Goal: Transaction & Acquisition: Purchase product/service

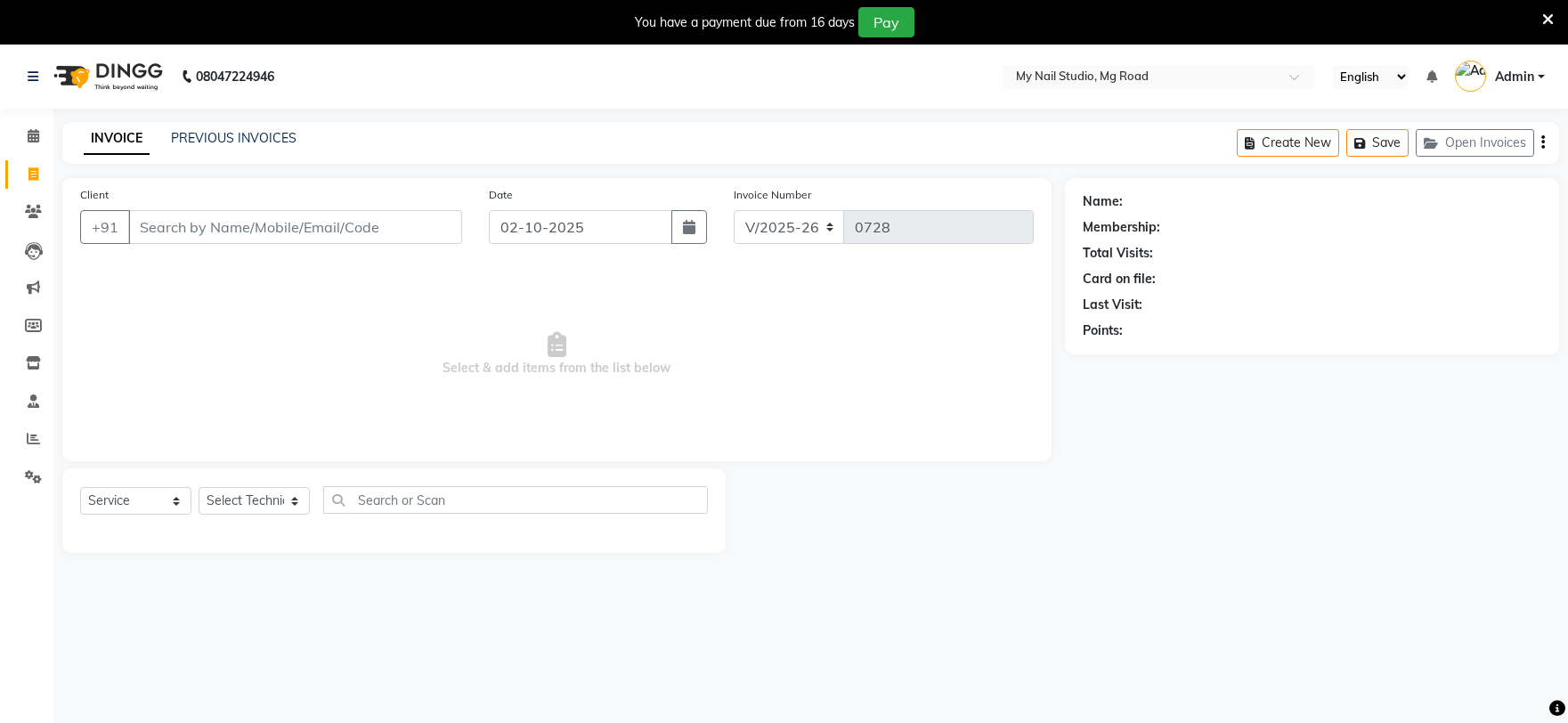
select select "6915"
select select "service"
click at [341, 210] on input "Client" at bounding box center [295, 227] width 334 height 33
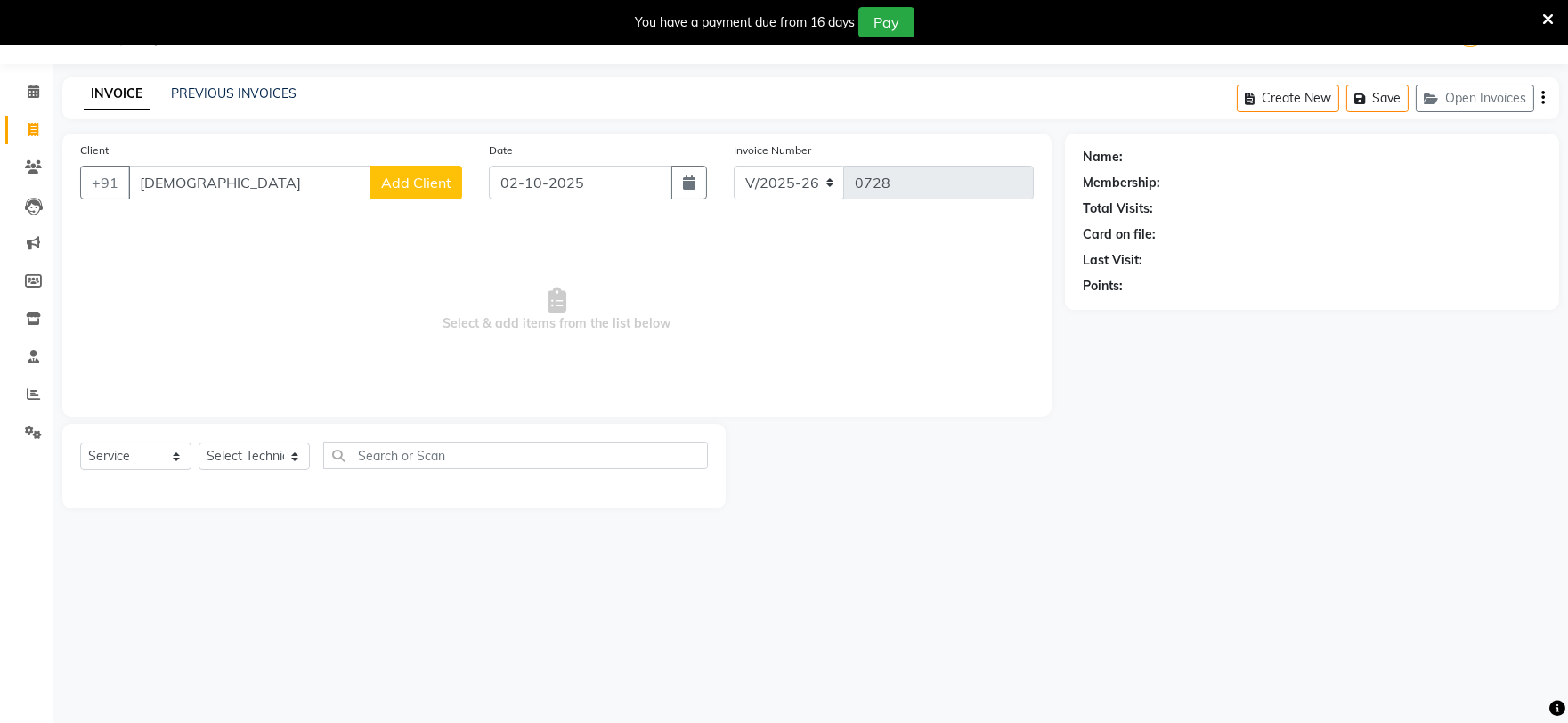
type input "[DEMOGRAPHIC_DATA]"
click at [407, 170] on button "Add Client" at bounding box center [416, 182] width 92 height 33
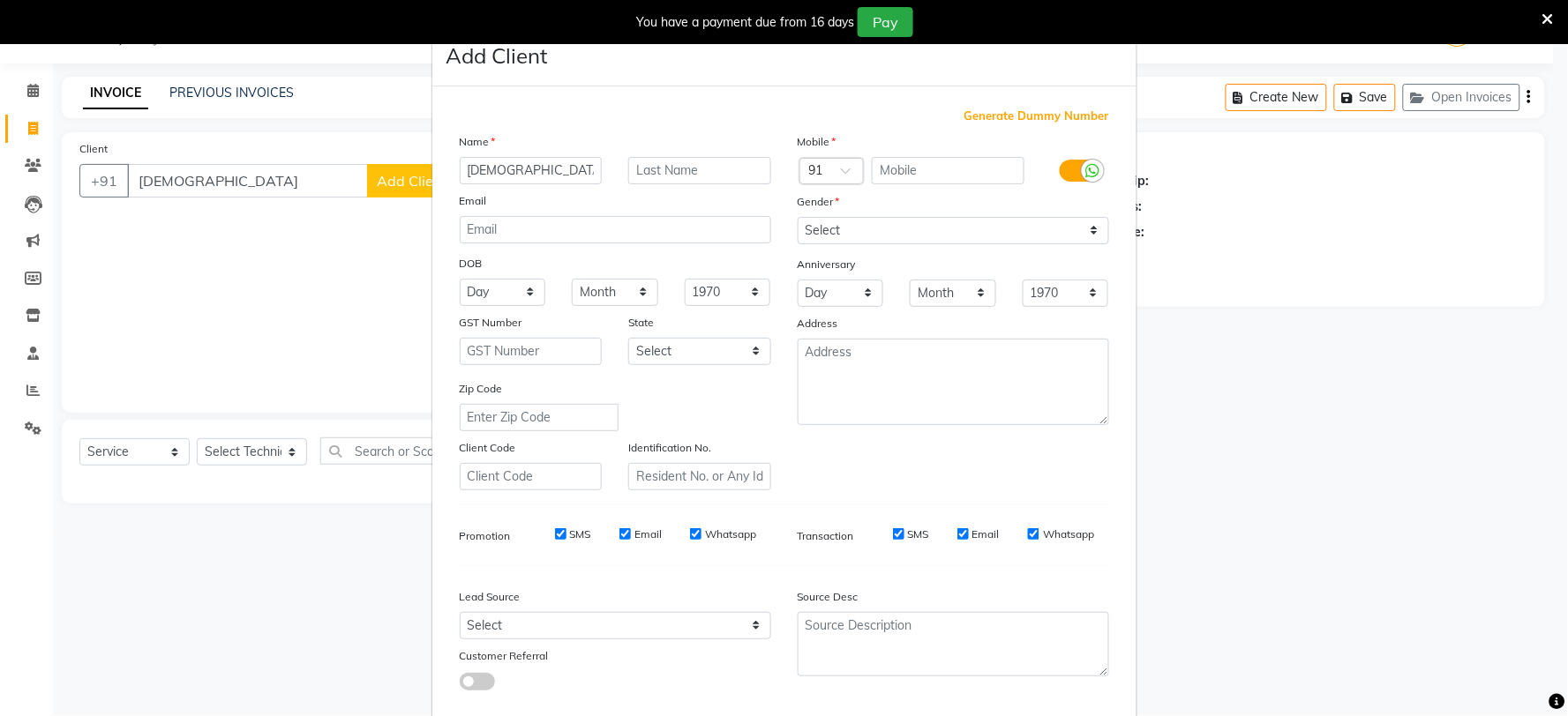
click at [547, 171] on input "[DEMOGRAPHIC_DATA]" at bounding box center [531, 170] width 143 height 28
click at [886, 232] on select "Select [DEMOGRAPHIC_DATA] [DEMOGRAPHIC_DATA] Other Prefer Not To Say" at bounding box center [953, 230] width 312 height 28
select select "[DEMOGRAPHIC_DATA]"
click at [797, 217] on select "Select [DEMOGRAPHIC_DATA] [DEMOGRAPHIC_DATA] Other Prefer Not To Say" at bounding box center [953, 230] width 312 height 28
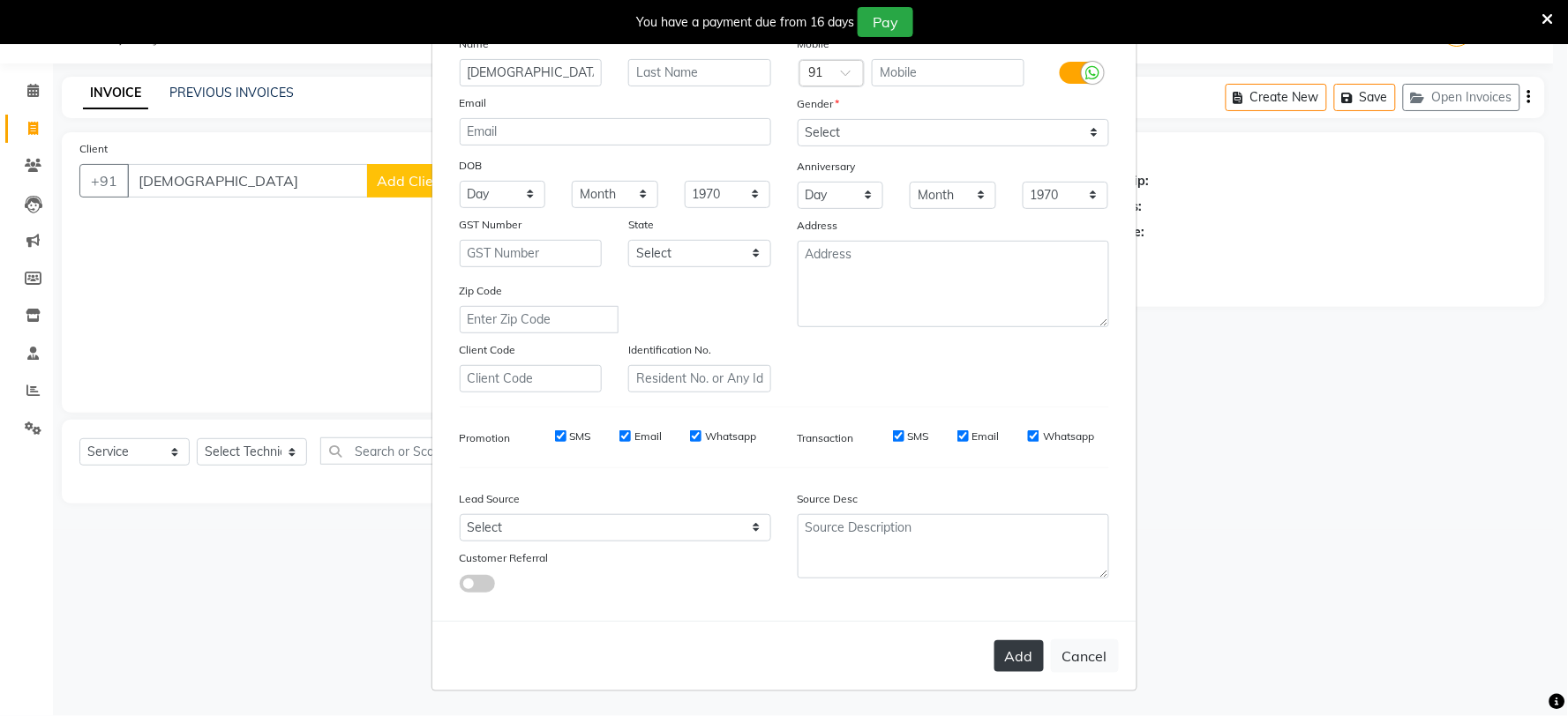
click at [1008, 655] on button "Add" at bounding box center [1020, 656] width 50 height 31
click at [1017, 653] on button "Add" at bounding box center [1020, 656] width 50 height 31
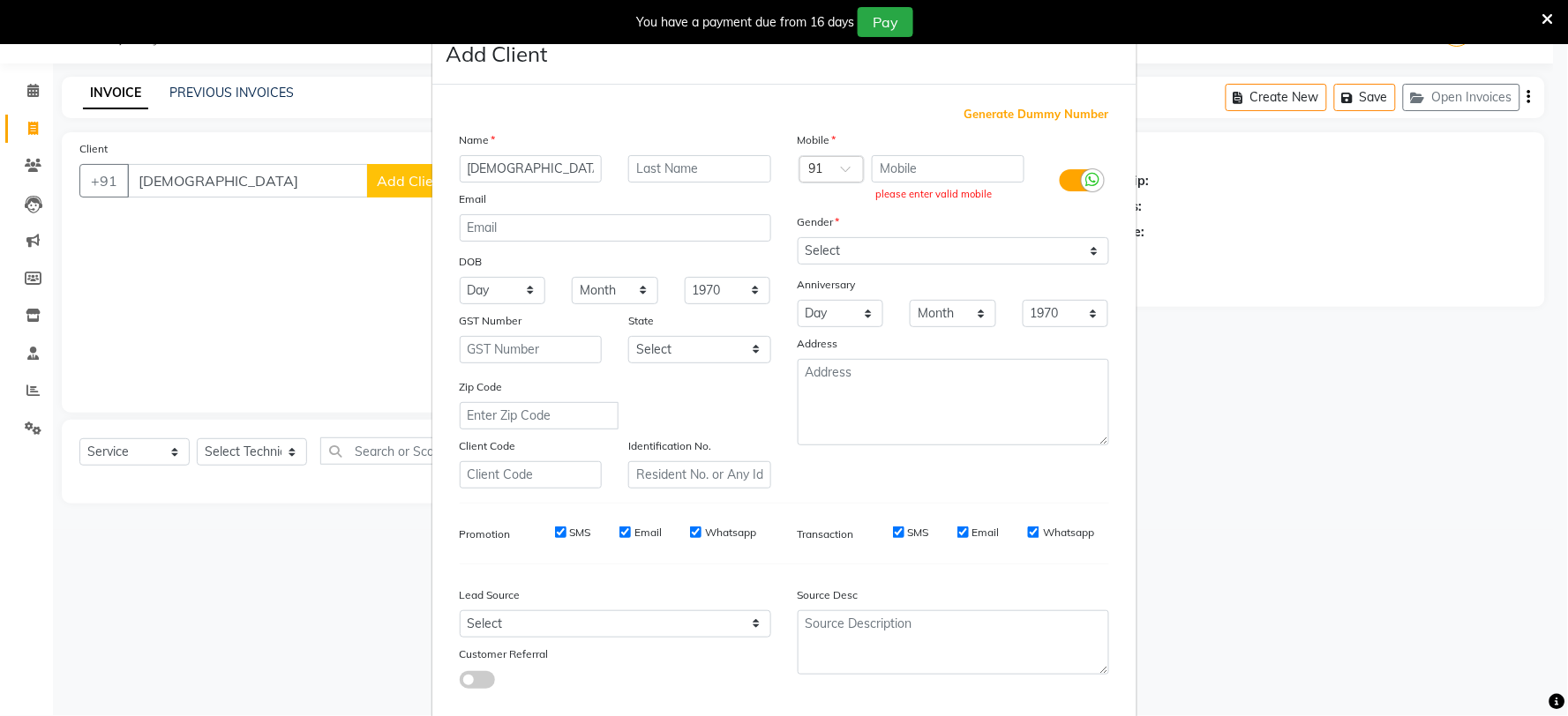
scroll to position [0, 0]
click at [324, 174] on ngb-modal-window "Add Client Generate Dummy Number Name Kavisha Email DOB Day 01 02 03 04 05 06 0…" at bounding box center [784, 358] width 1568 height 716
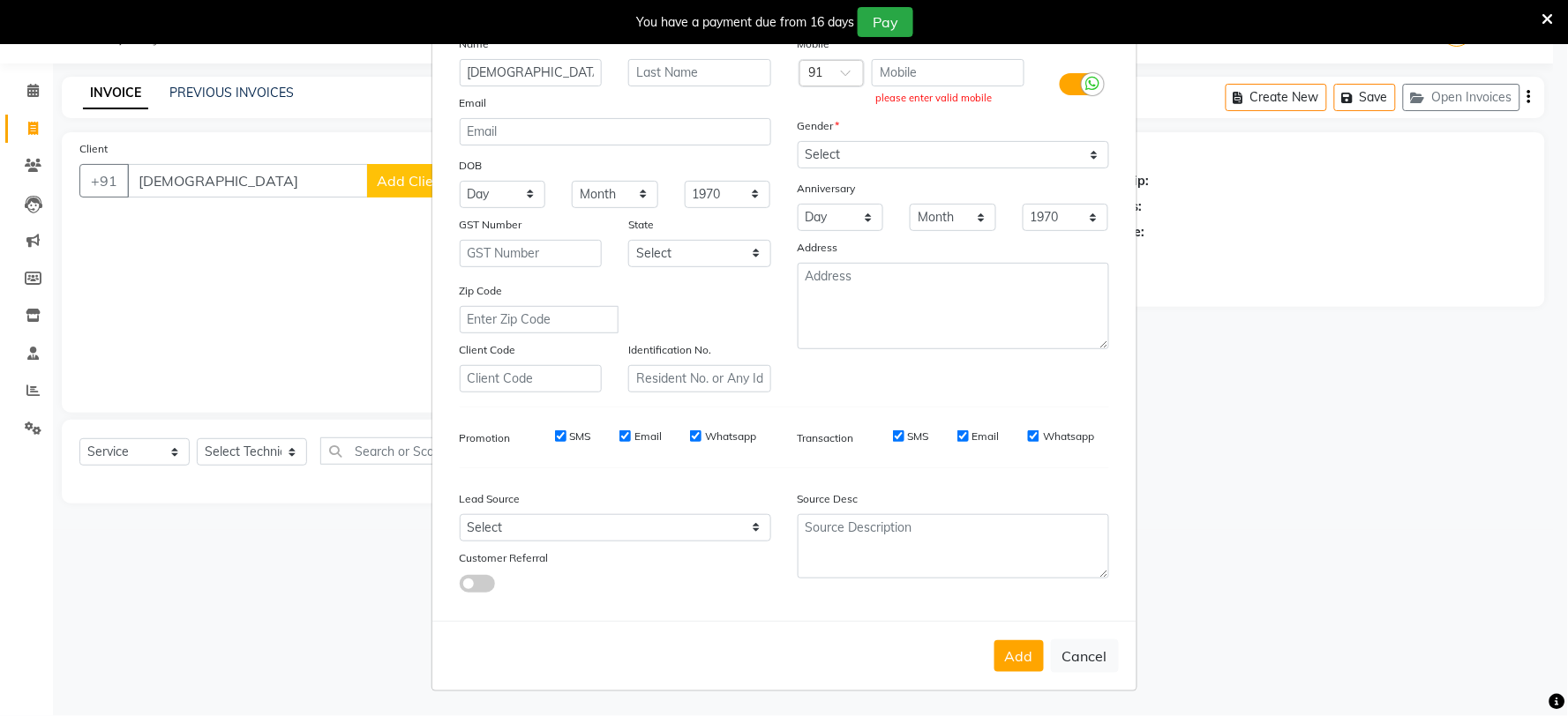
scroll to position [99, 0]
click at [1077, 654] on button "Cancel" at bounding box center [1085, 656] width 68 height 33
select select
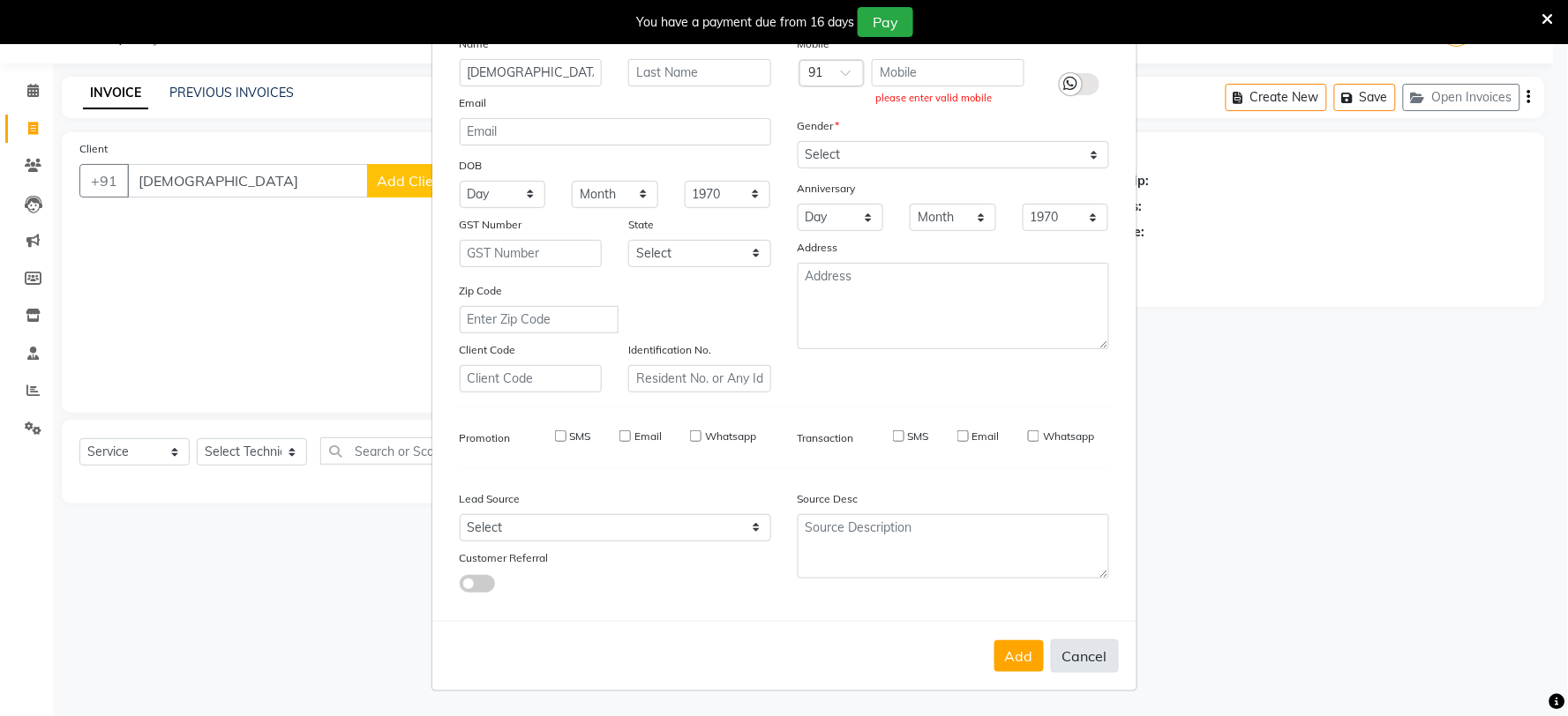
select select
checkbox input "false"
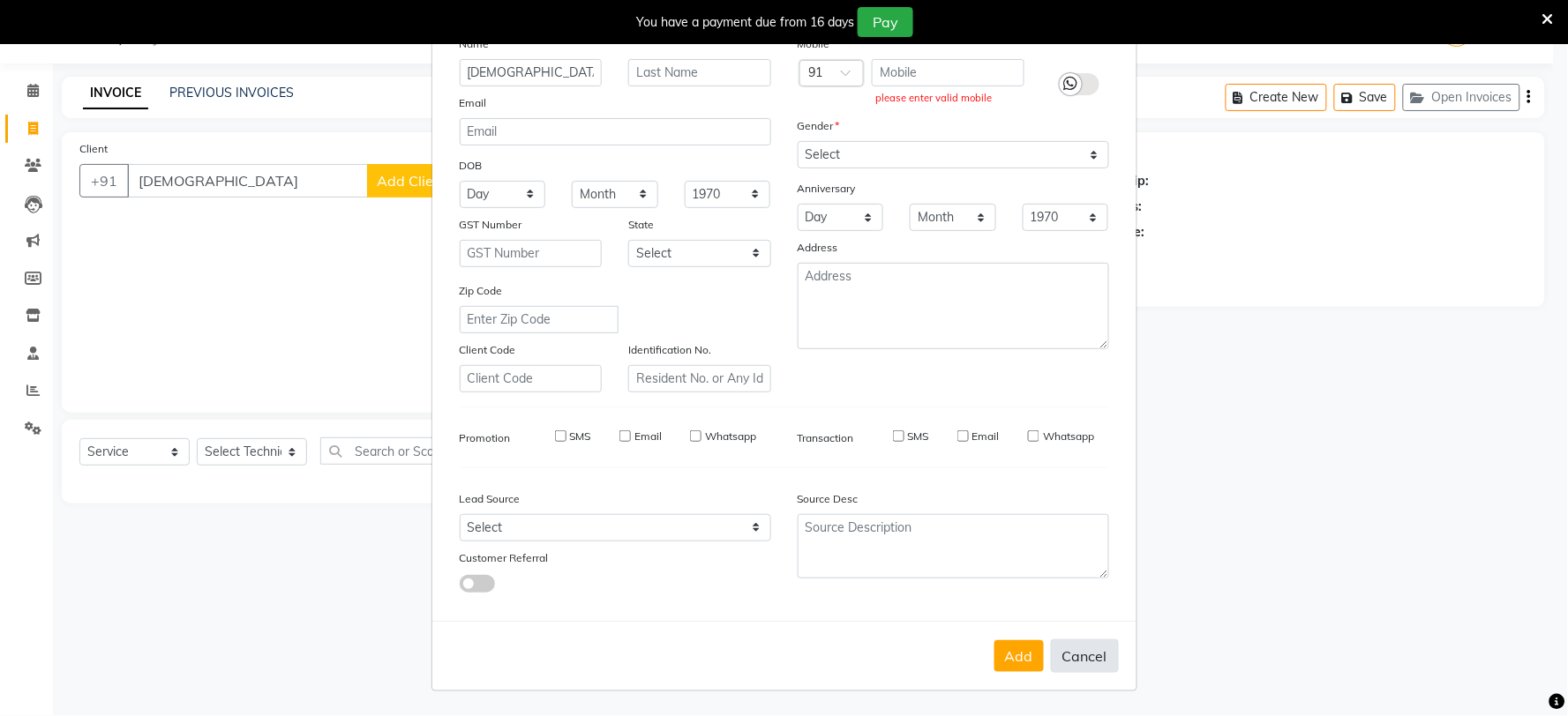
checkbox input "false"
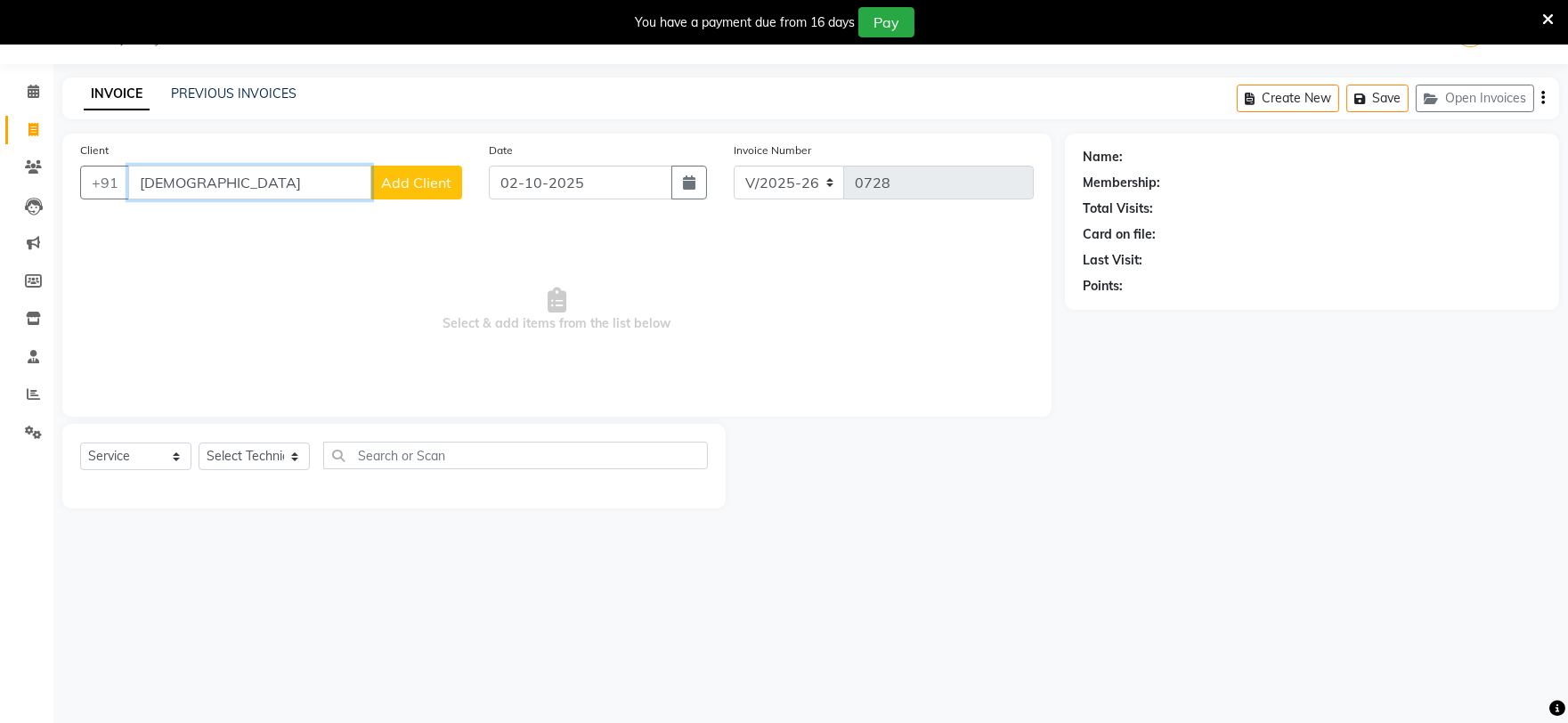
click at [260, 182] on input "[DEMOGRAPHIC_DATA]" at bounding box center [249, 182] width 243 height 33
type input "K"
type input "9935039147"
click at [390, 188] on span "Add Client" at bounding box center [417, 182] width 71 height 18
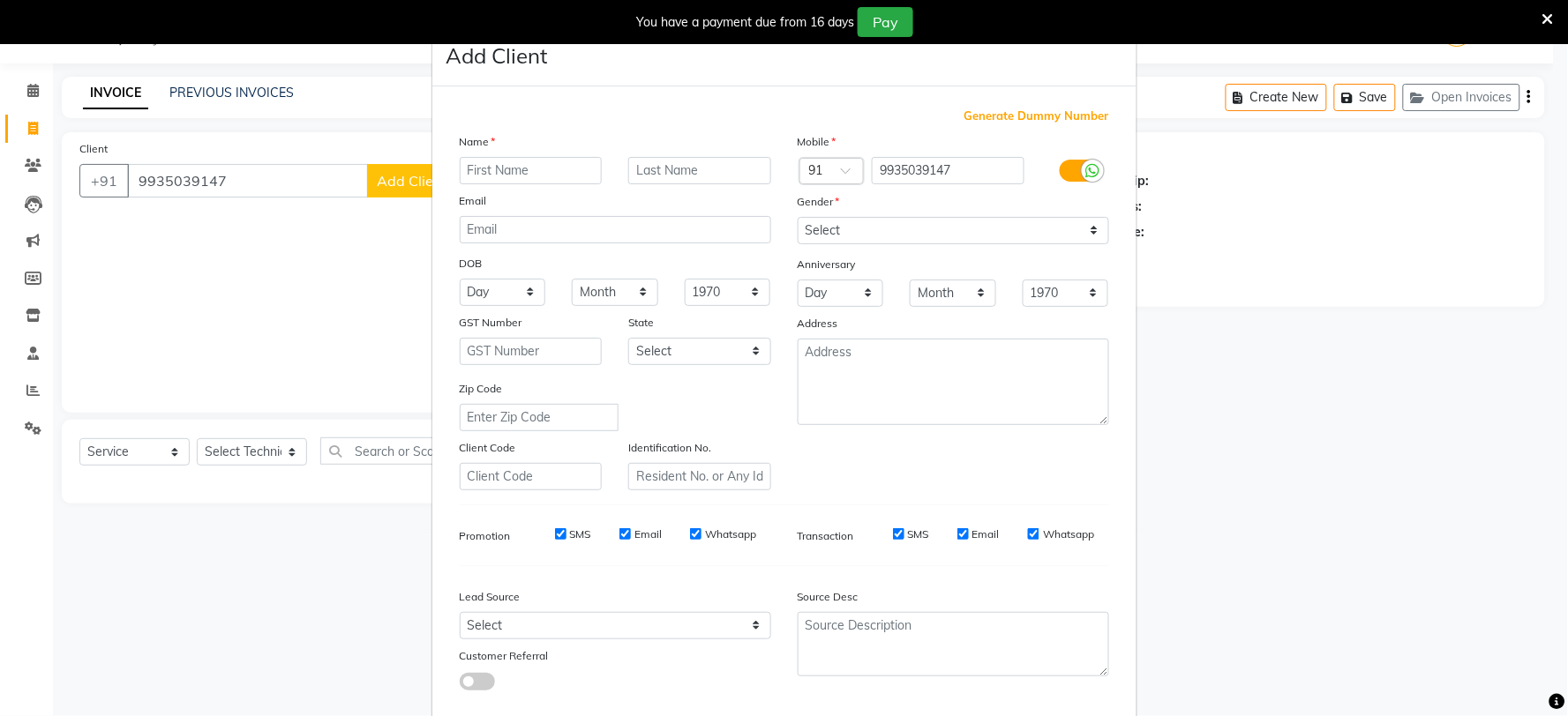
click at [480, 176] on input "text" at bounding box center [531, 170] width 143 height 28
type input "k"
type input "[DEMOGRAPHIC_DATA]"
click at [820, 223] on select "Select [DEMOGRAPHIC_DATA] [DEMOGRAPHIC_DATA] Other Prefer Not To Say" at bounding box center [953, 230] width 312 height 28
select select "[DEMOGRAPHIC_DATA]"
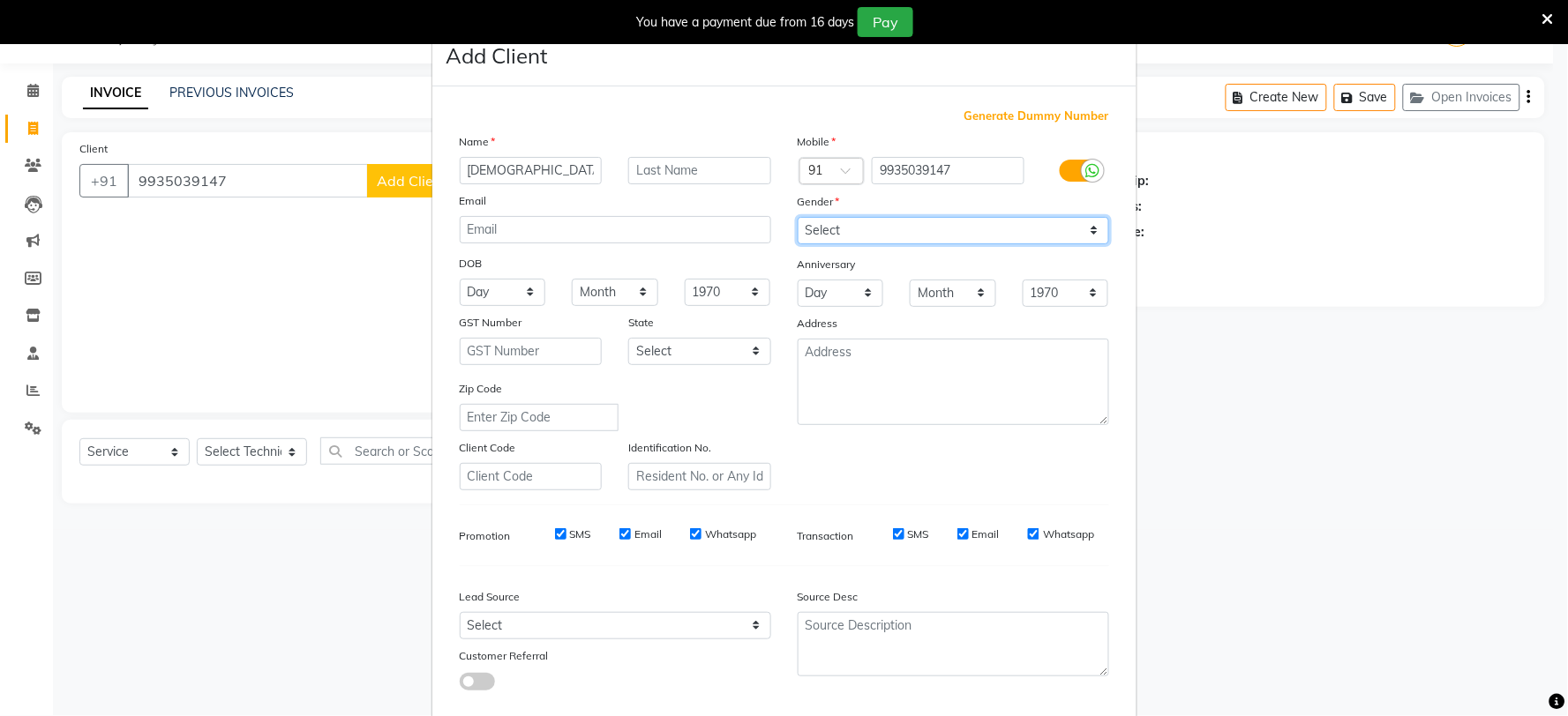
click at [797, 217] on select "Select [DEMOGRAPHIC_DATA] [DEMOGRAPHIC_DATA] Other Prefer Not To Say" at bounding box center [953, 230] width 312 height 28
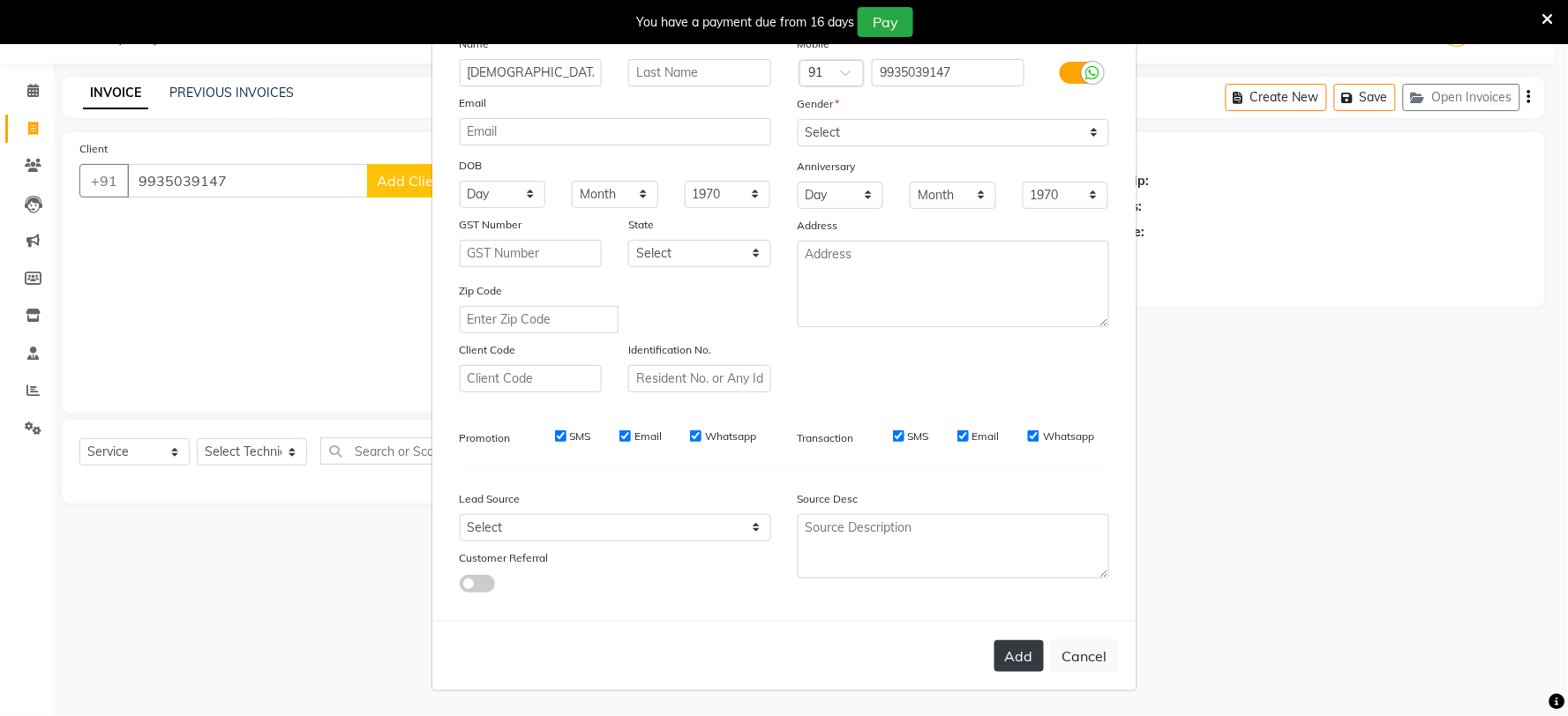
click at [1019, 655] on button "Add" at bounding box center [1020, 656] width 50 height 31
select select
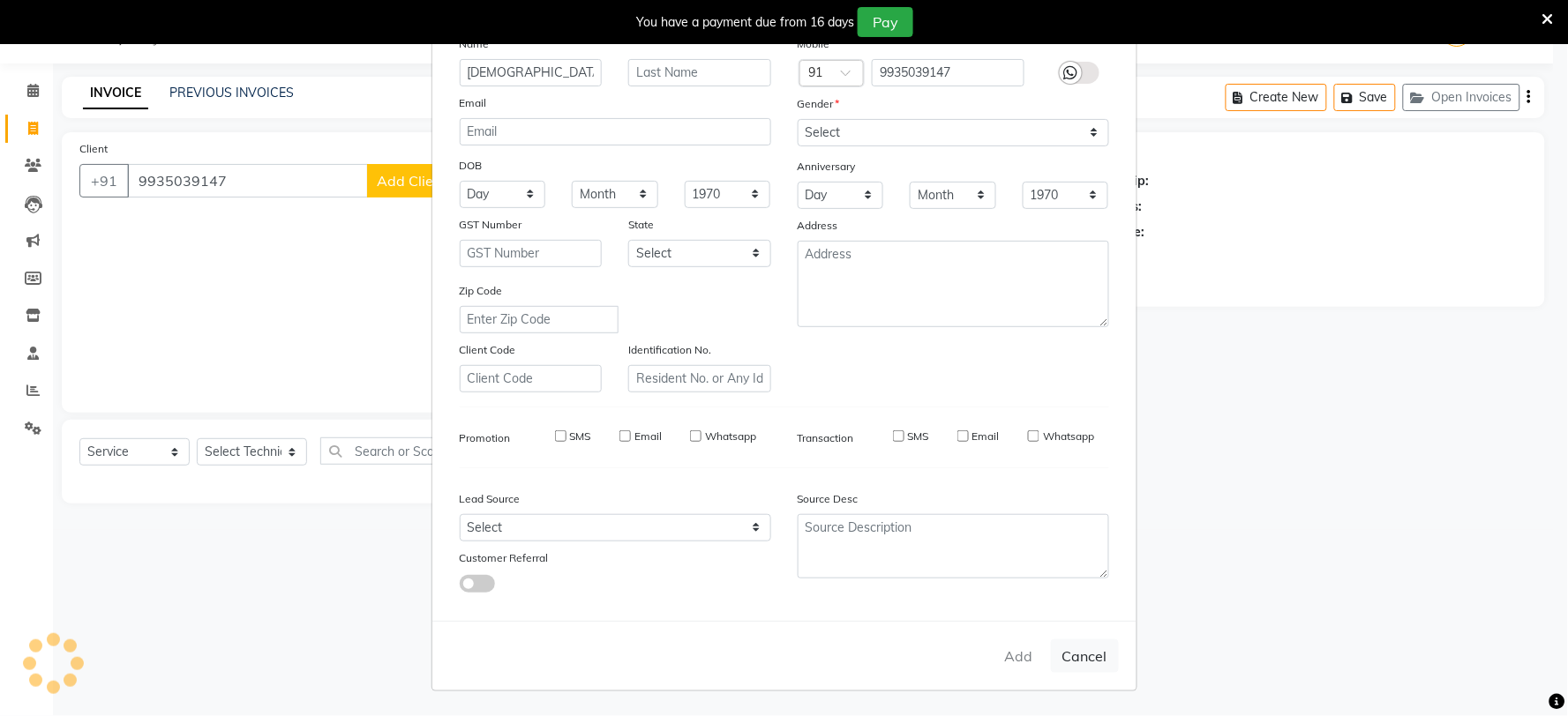
select select
checkbox input "false"
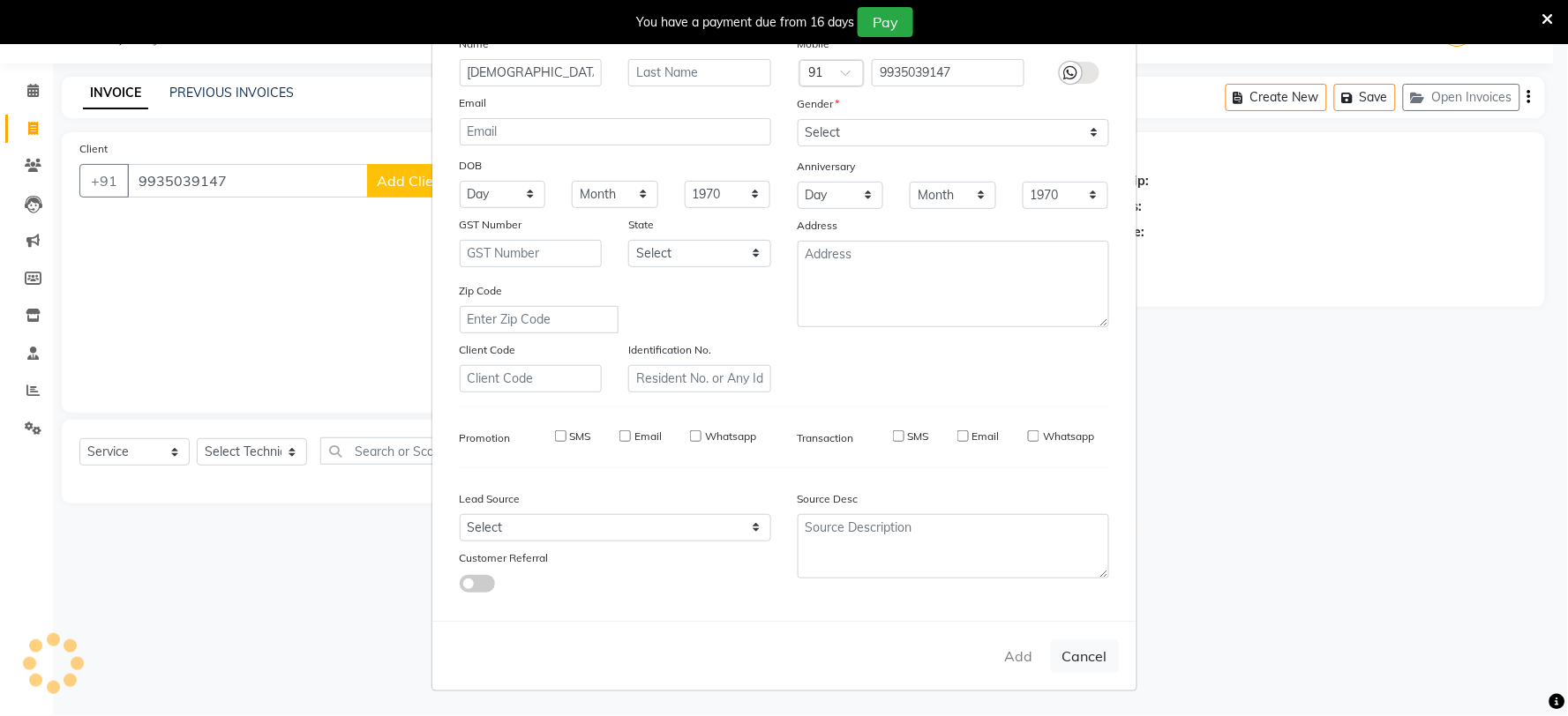
checkbox input "false"
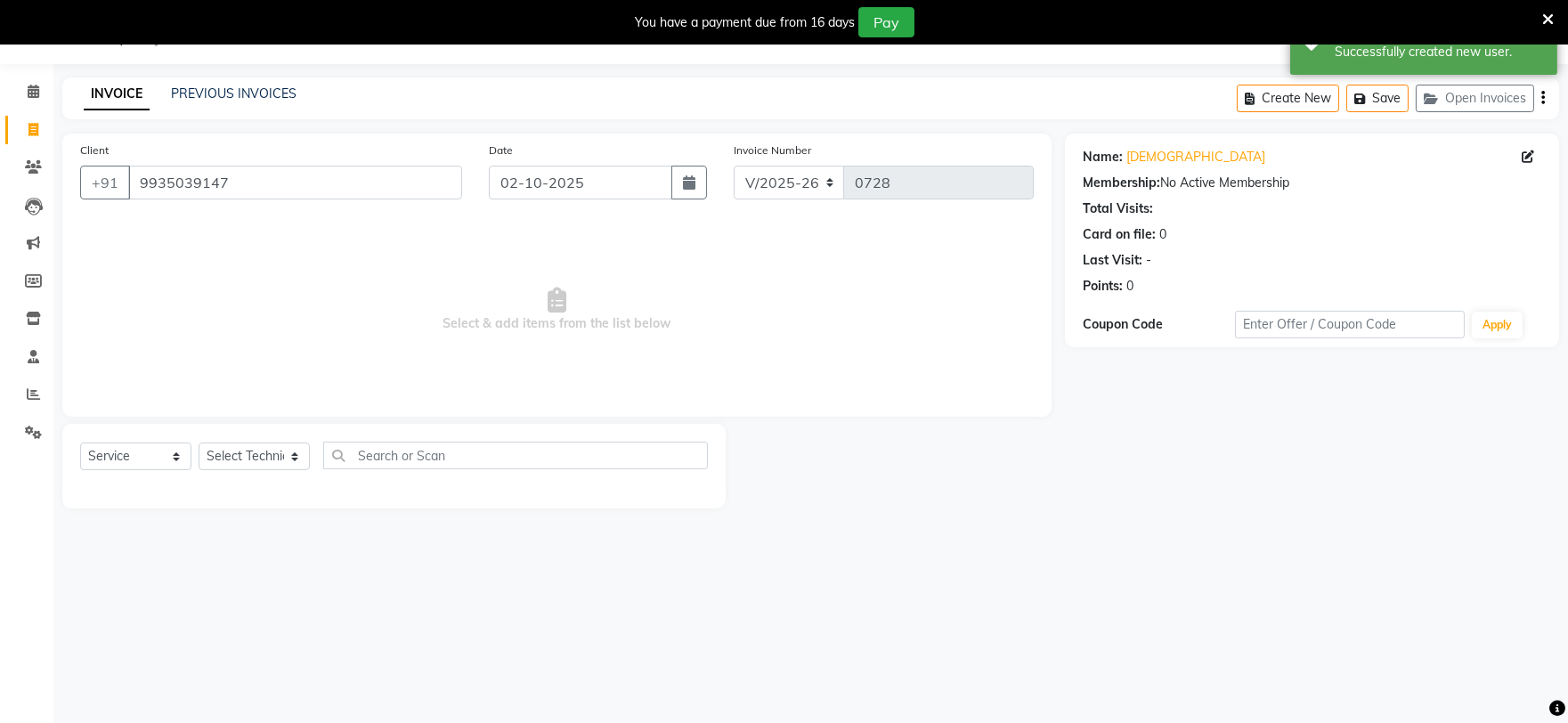
click at [256, 438] on div "Select Service Product Membership Package Voucher Prepaid Gift Card Select Tech…" at bounding box center [394, 466] width 663 height 85
click at [253, 449] on select "Select Technician [PERSON_NAME] [PERSON_NAME] MANAGER [PERSON_NAME]" at bounding box center [254, 457] width 112 height 28
select select "88047"
click at [198, 444] on select "Select Technician [PERSON_NAME] [PERSON_NAME] MANAGER [PERSON_NAME]" at bounding box center [254, 457] width 112 height 28
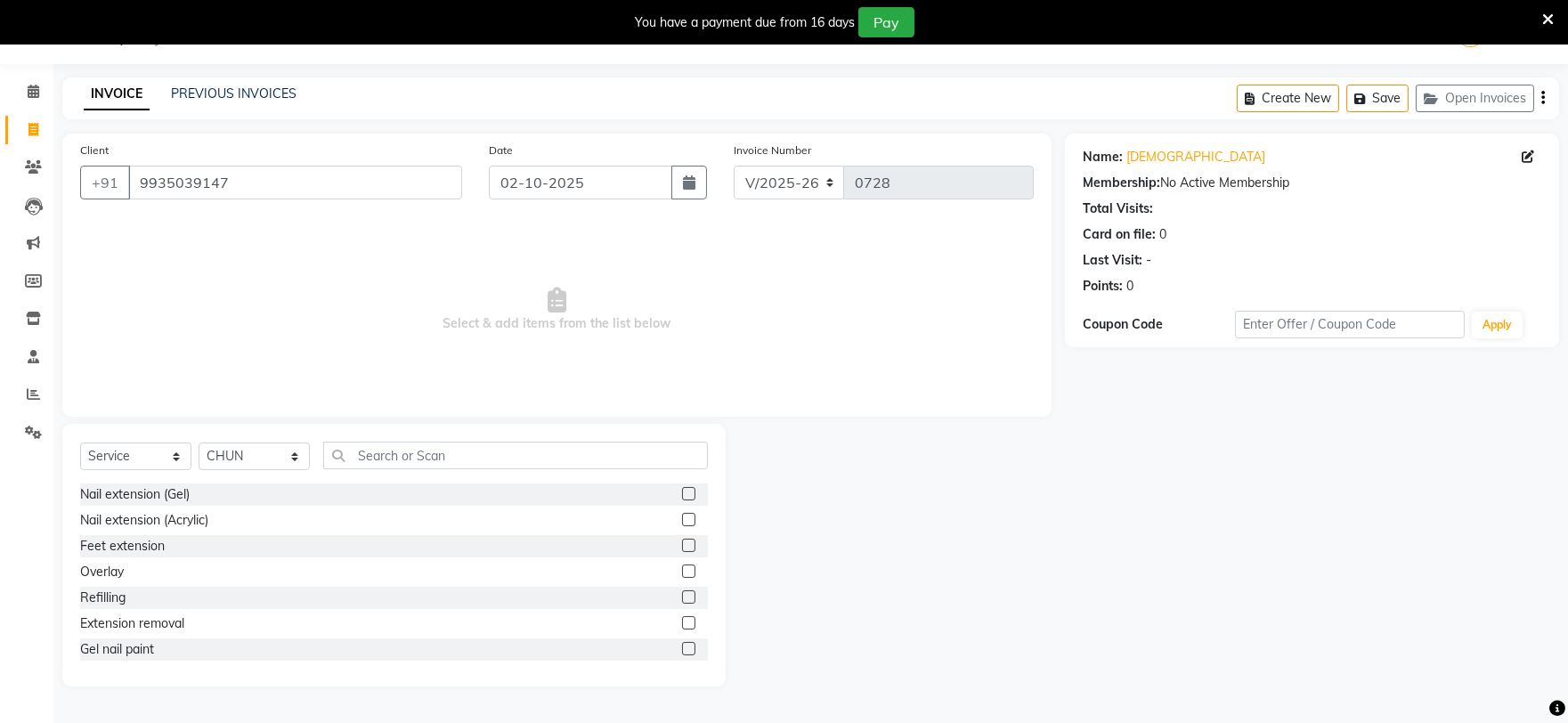
click at [682, 495] on label at bounding box center [689, 494] width 13 height 13
click at [682, 495] on input "checkbox" at bounding box center [688, 494] width 11 height 11
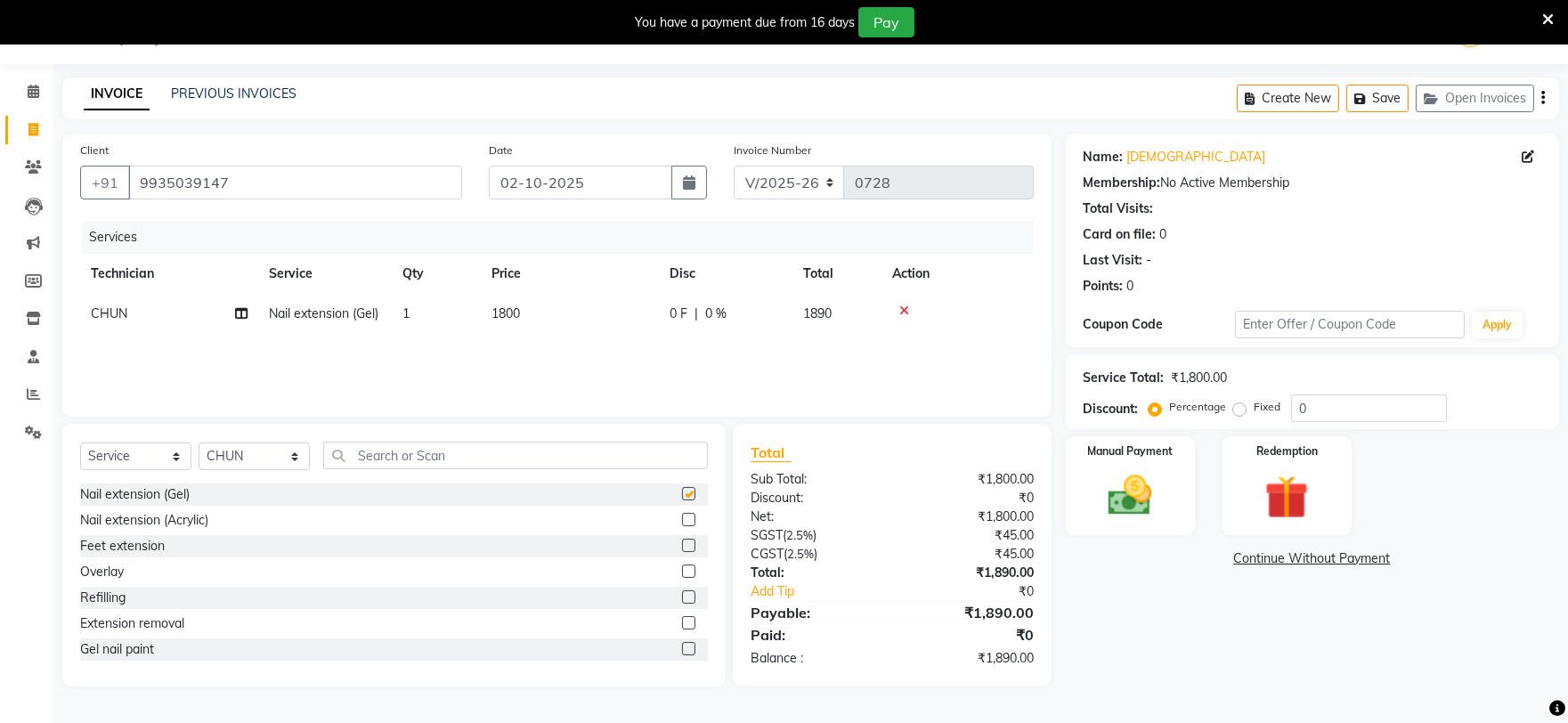
checkbox input "false"
click at [542, 307] on td "1800" at bounding box center [570, 314] width 178 height 40
select select "88047"
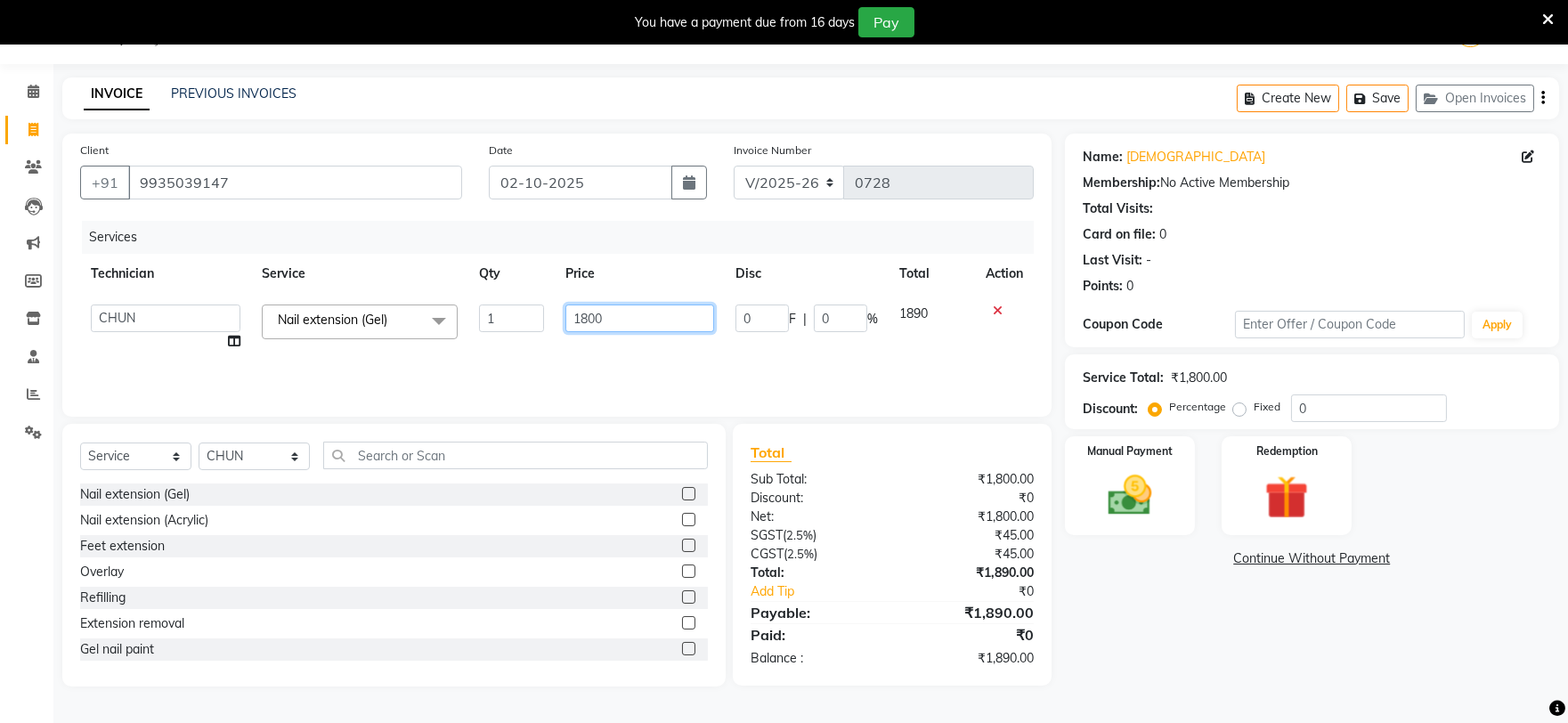
click at [623, 322] on input "1800" at bounding box center [640, 318] width 149 height 28
type input "1"
type input "1500"
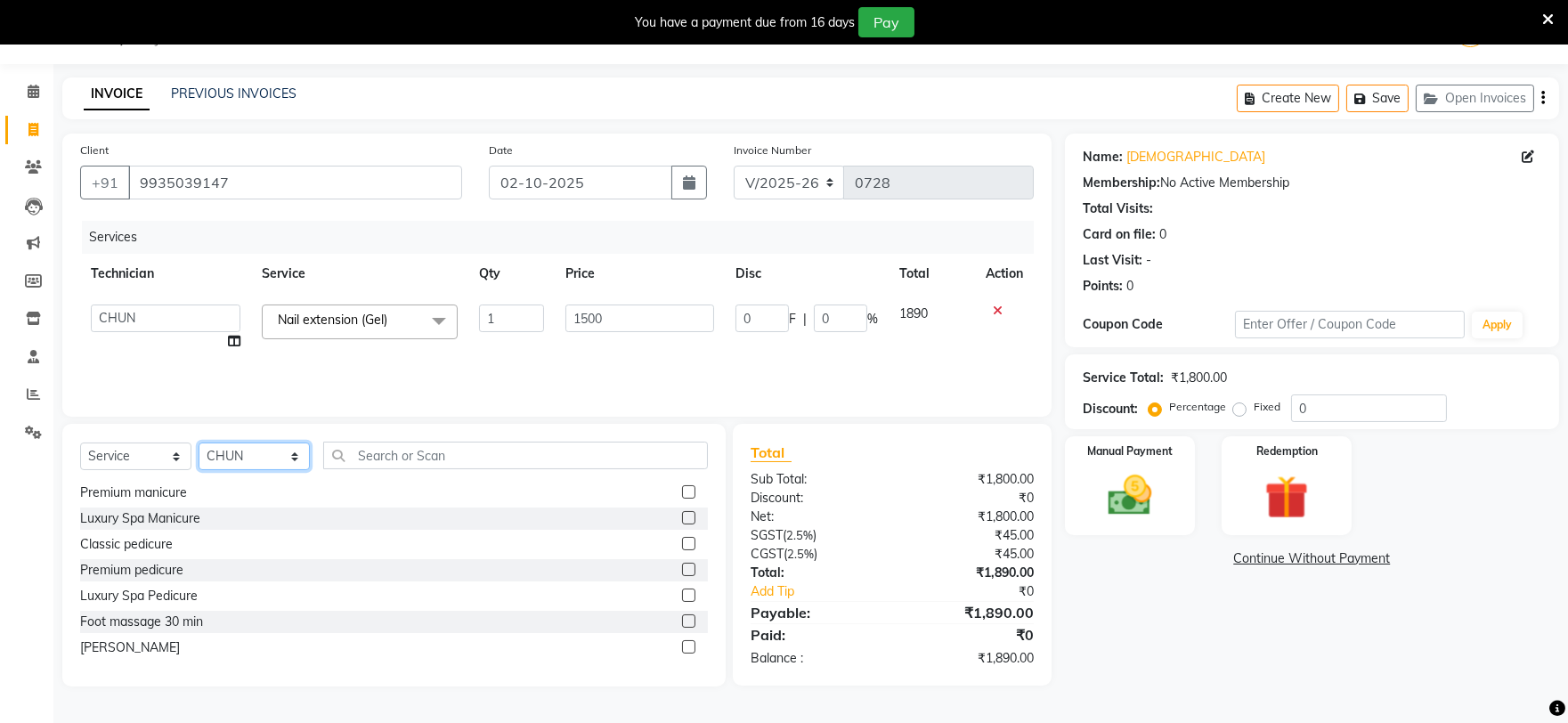
click at [245, 461] on select "Select Technician [PERSON_NAME] [PERSON_NAME] MANAGER [PERSON_NAME]" at bounding box center [254, 457] width 112 height 28
click at [198, 444] on select "Select Technician [PERSON_NAME] [PERSON_NAME] MANAGER [PERSON_NAME]" at bounding box center [254, 457] width 112 height 28
click at [260, 447] on select "Select Technician [PERSON_NAME] [PERSON_NAME] MANAGER [PERSON_NAME]" at bounding box center [254, 457] width 112 height 28
select select "84162"
click at [198, 444] on select "Select Technician [PERSON_NAME] [PERSON_NAME] MANAGER [PERSON_NAME]" at bounding box center [254, 457] width 112 height 28
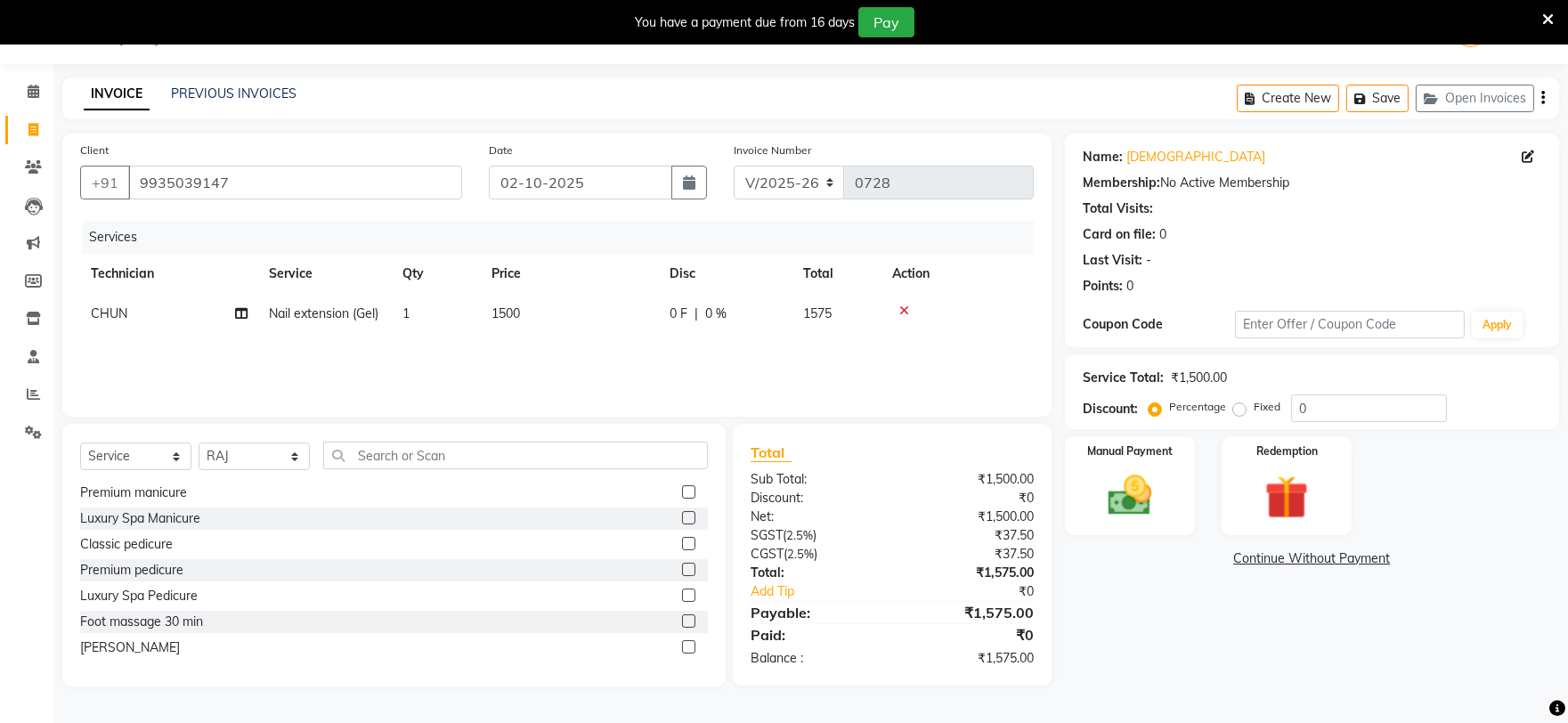
click at [682, 567] on label at bounding box center [689, 569] width 13 height 13
click at [682, 567] on input "checkbox" at bounding box center [688, 570] width 11 height 11
checkbox input "false"
click at [1198, 621] on div "Name: Kavisha Membership: No Active Membership Total Visits: Card on file: 0 La…" at bounding box center [1320, 410] width 508 height 553
click at [1131, 495] on img at bounding box center [1129, 495] width 74 height 52
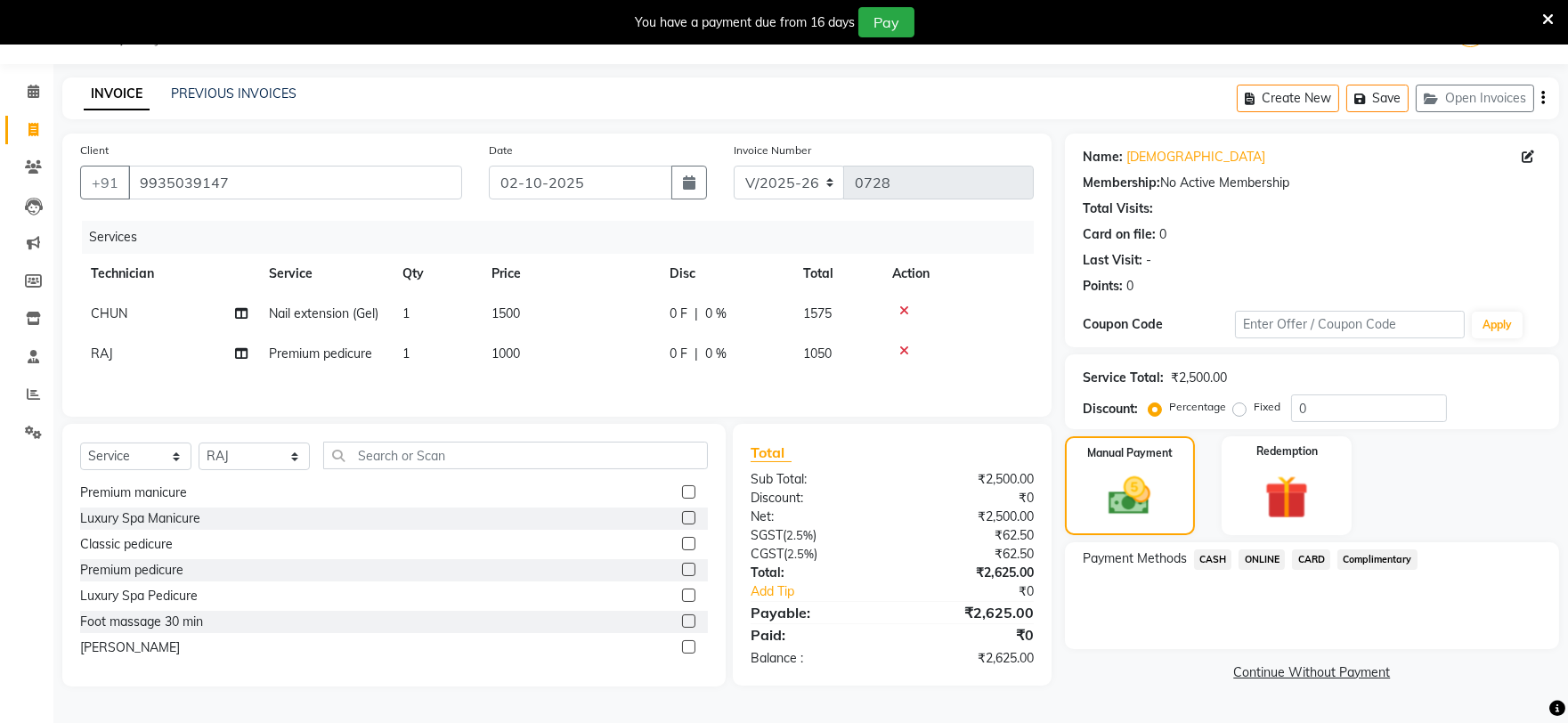
click at [1206, 562] on span "CASH" at bounding box center [1213, 560] width 38 height 20
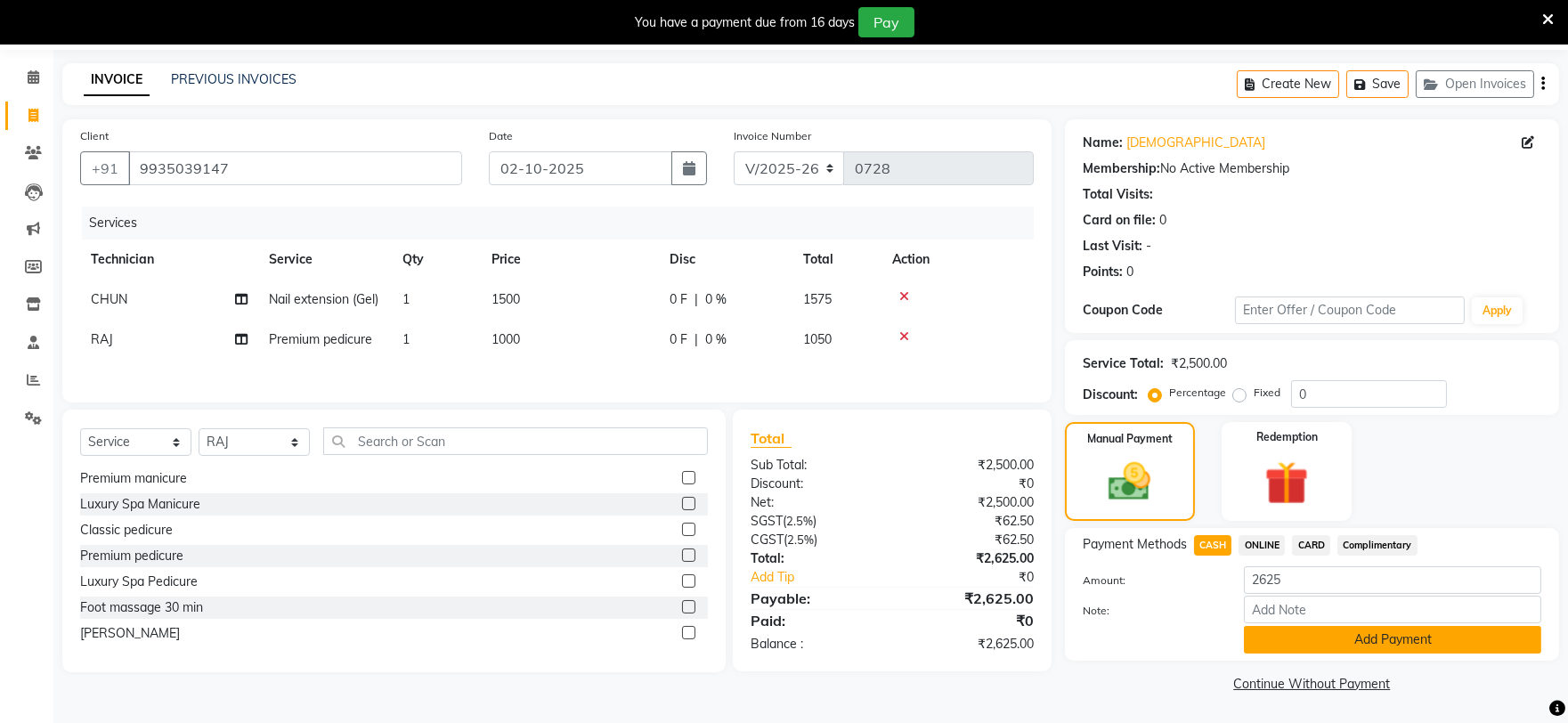
click at [1349, 645] on button "Add Payment" at bounding box center [1393, 640] width 298 height 28
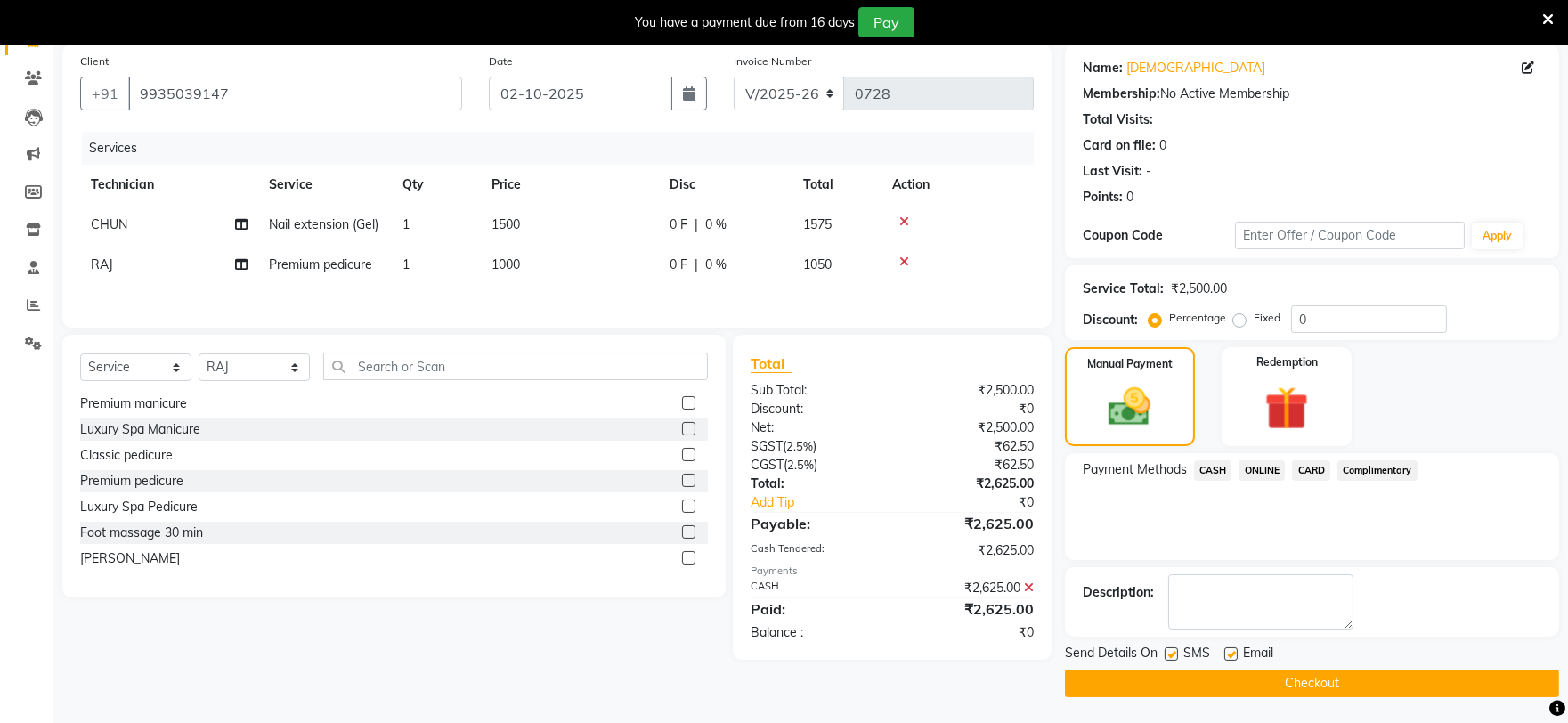
scroll to position [135, 0]
click at [1288, 681] on button "Checkout" at bounding box center [1312, 683] width 494 height 28
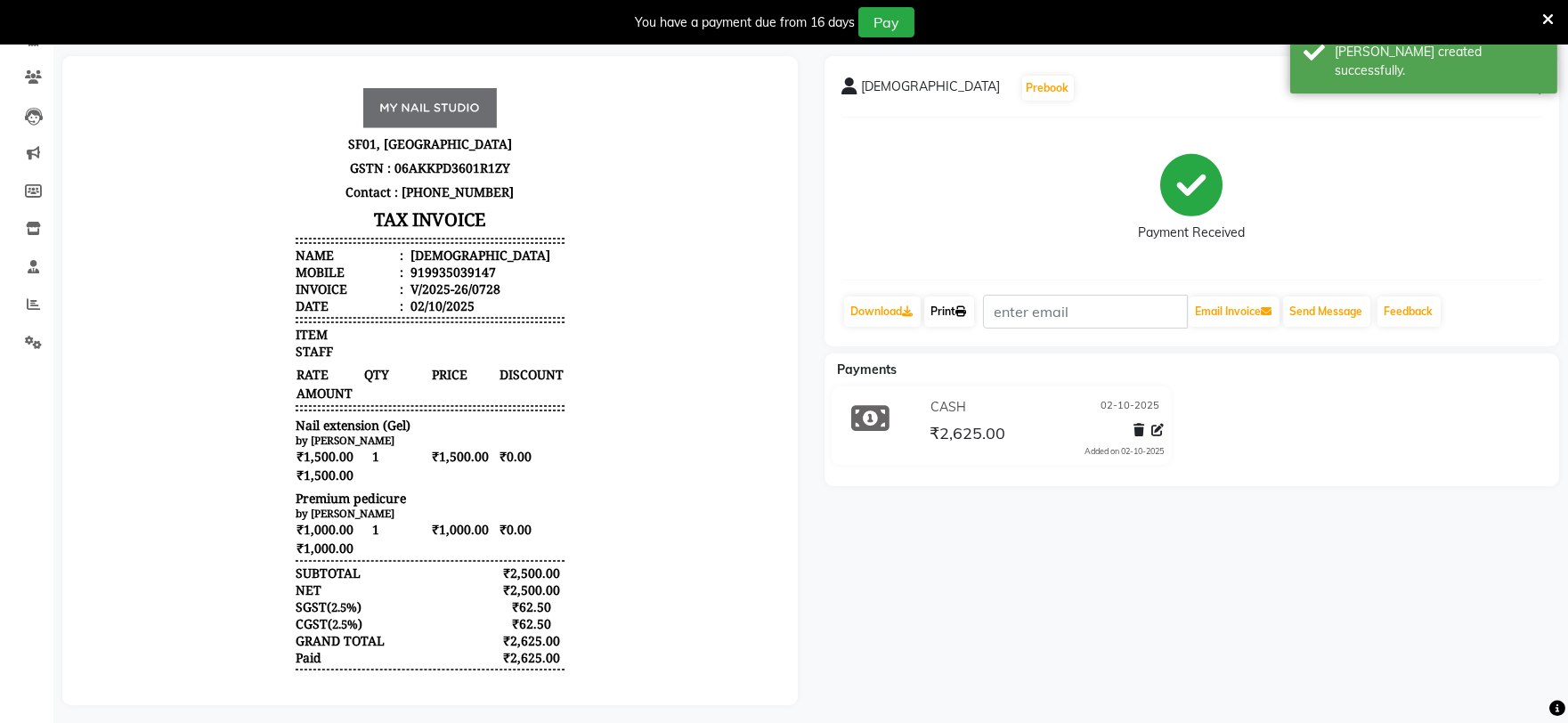
click at [951, 309] on link "Print" at bounding box center [949, 312] width 50 height 31
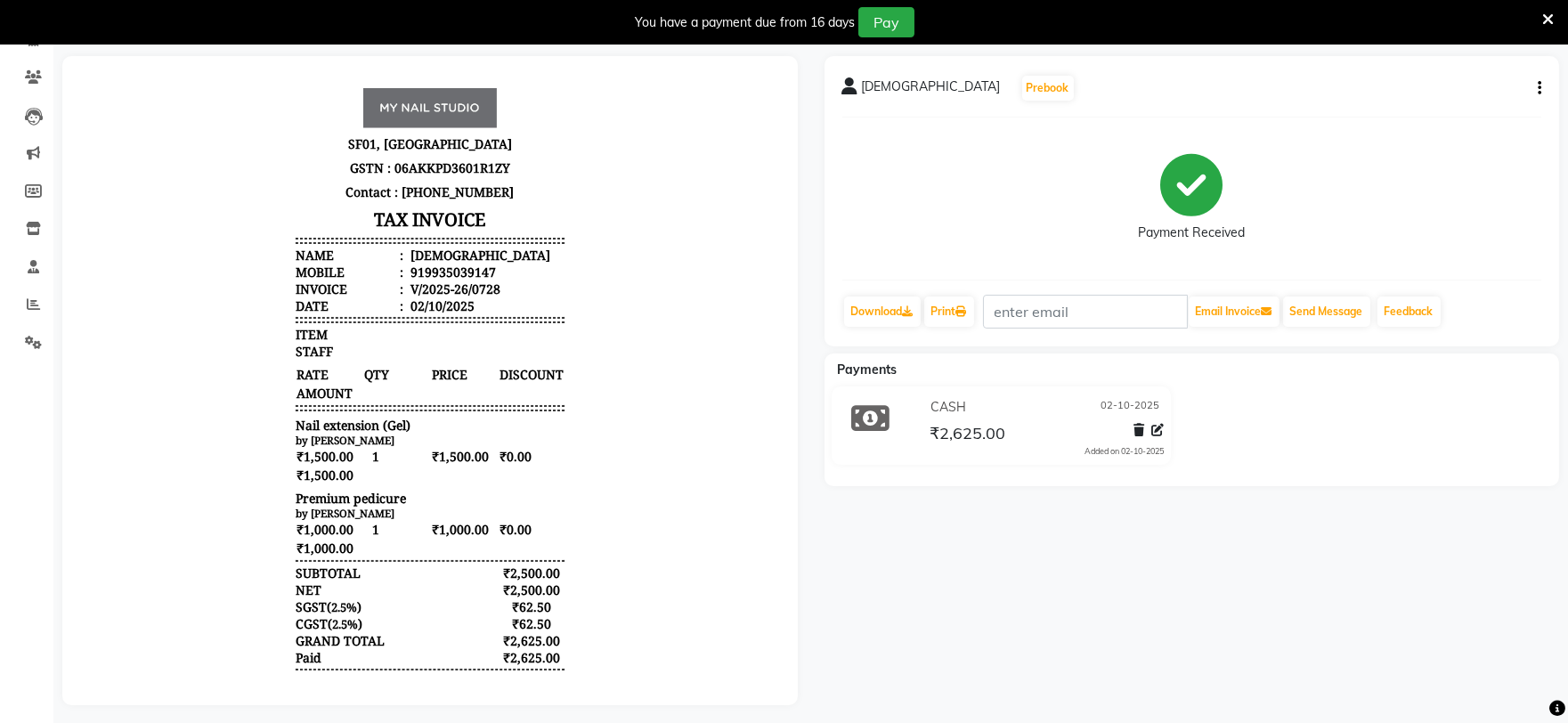
select select "service"
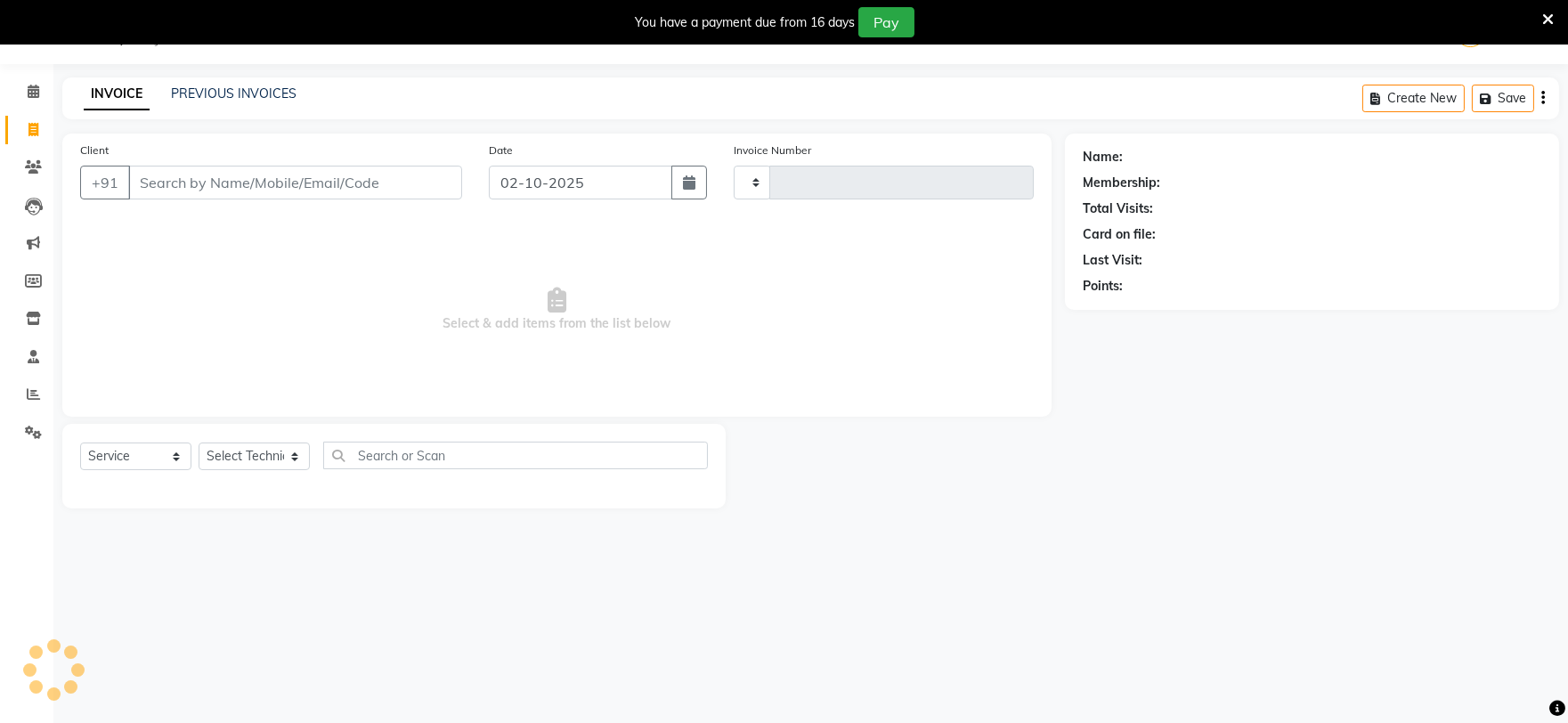
scroll to position [45, 0]
type input "0729"
select select "6915"
click at [286, 90] on link "PREVIOUS INVOICES" at bounding box center [234, 93] width 126 height 16
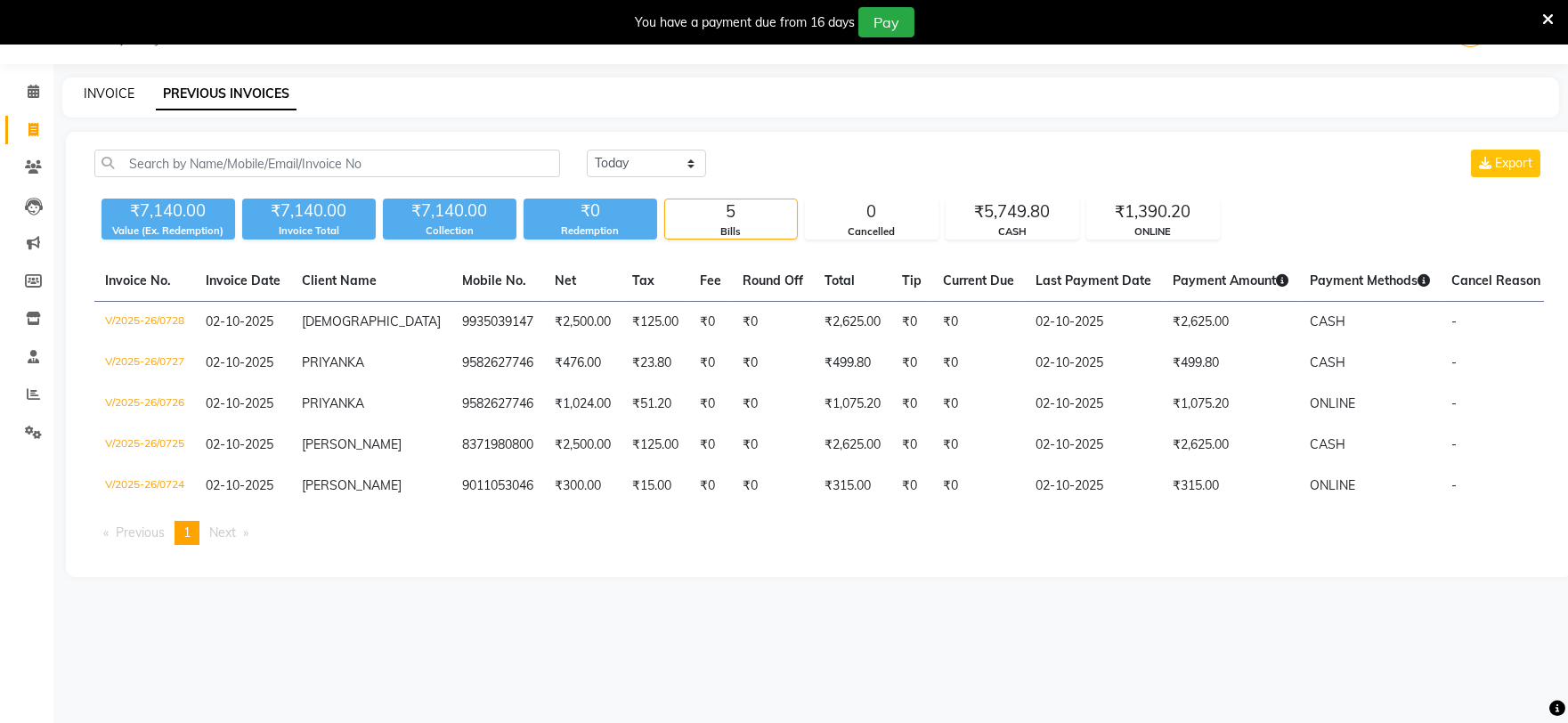
click at [107, 87] on link "INVOICE" at bounding box center [109, 93] width 51 height 16
select select "6915"
select select "service"
